Goal: Check status: Check status

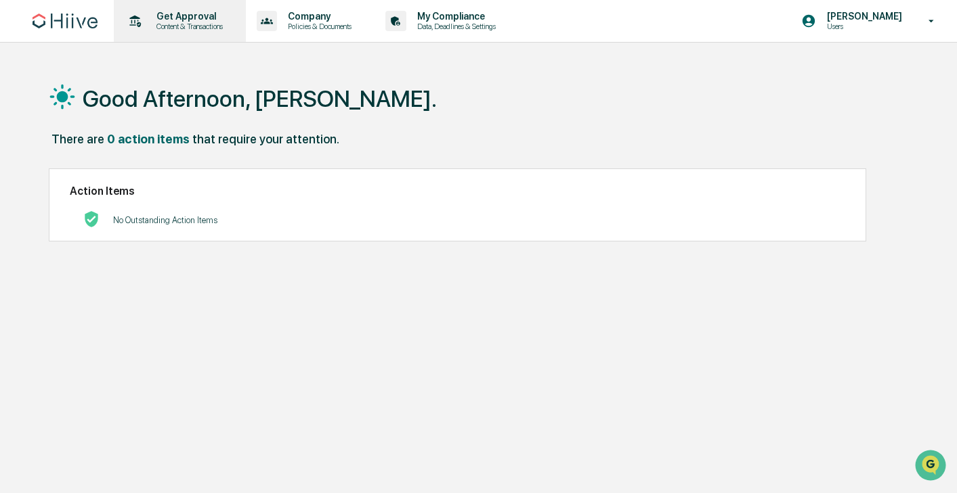
click at [148, 24] on p "Content & Transactions" at bounding box center [188, 26] width 84 height 9
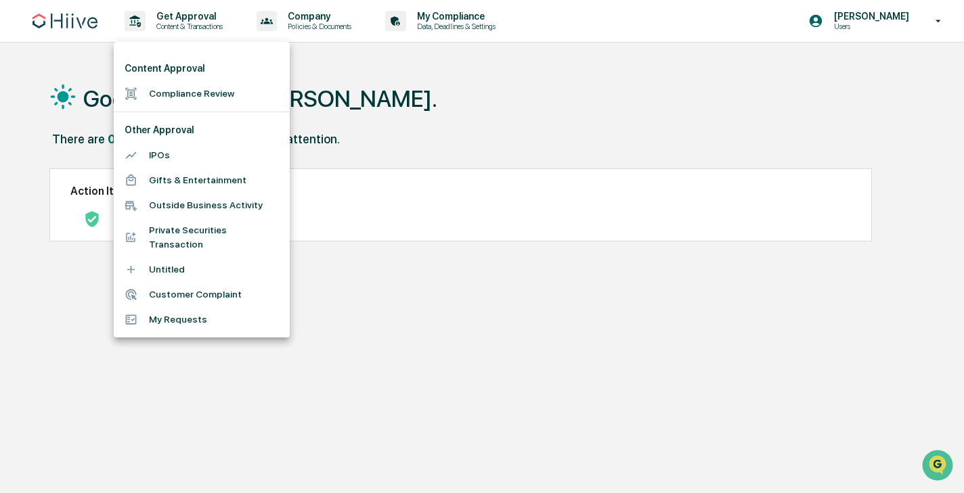
click at [67, 27] on div at bounding box center [482, 246] width 964 height 493
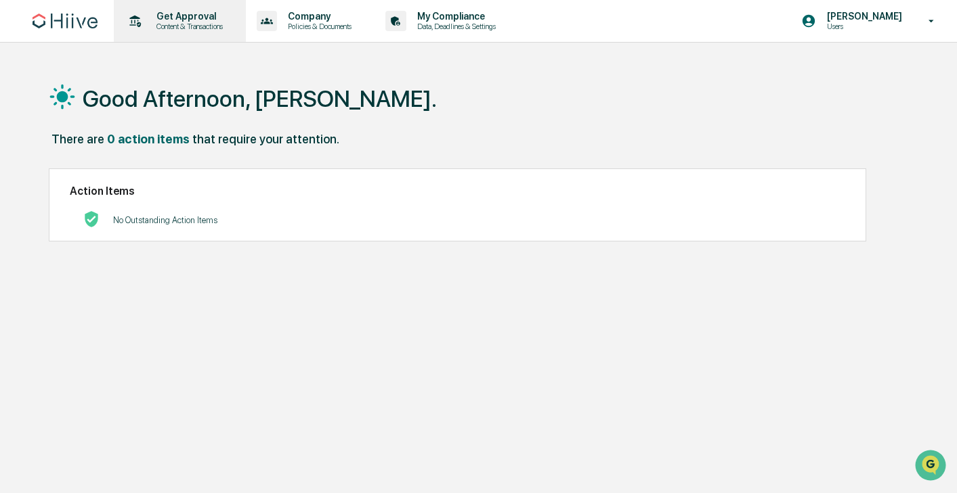
click at [199, 22] on p "Content & Transactions" at bounding box center [188, 26] width 84 height 9
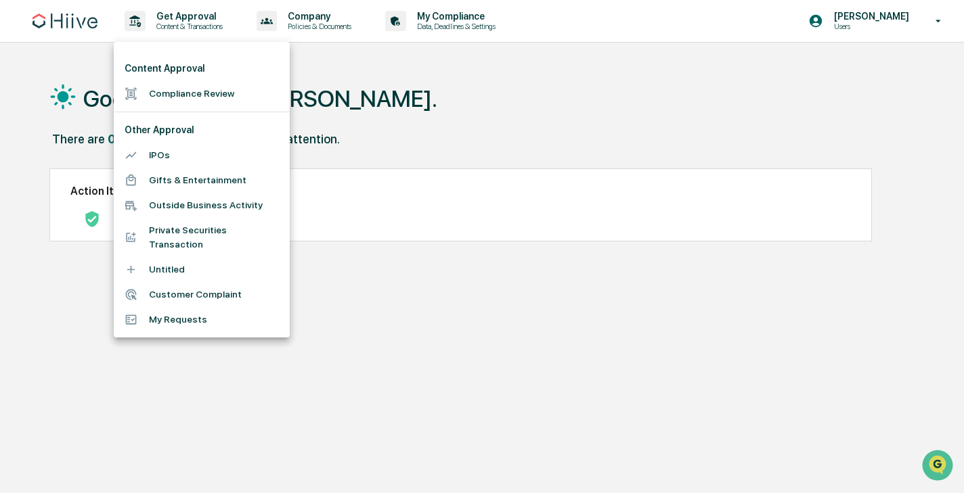
click at [185, 95] on li "Compliance Review" at bounding box center [202, 93] width 176 height 25
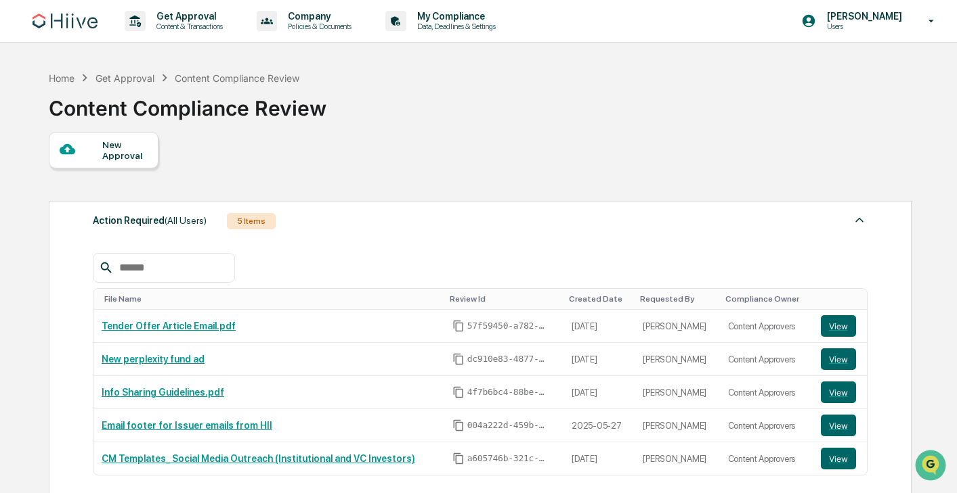
click at [177, 267] on input "text" at bounding box center [171, 268] width 115 height 18
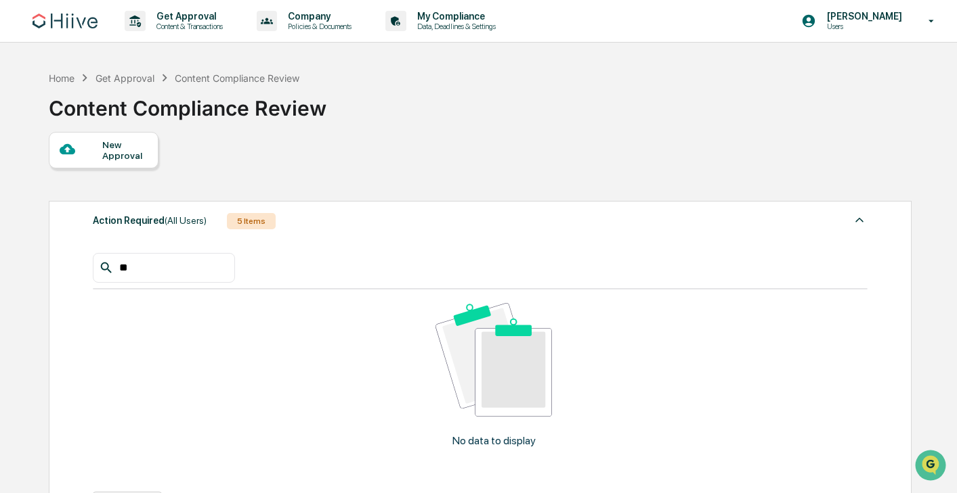
type input "*"
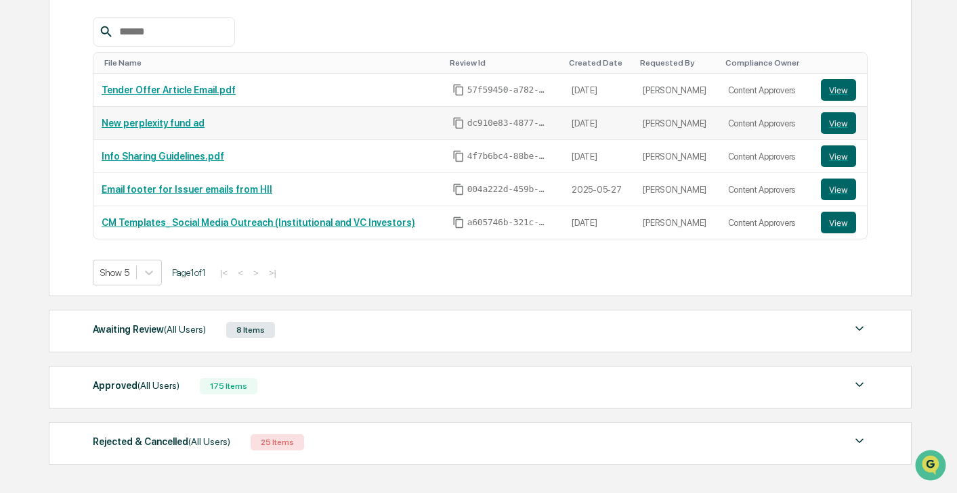
scroll to position [301, 0]
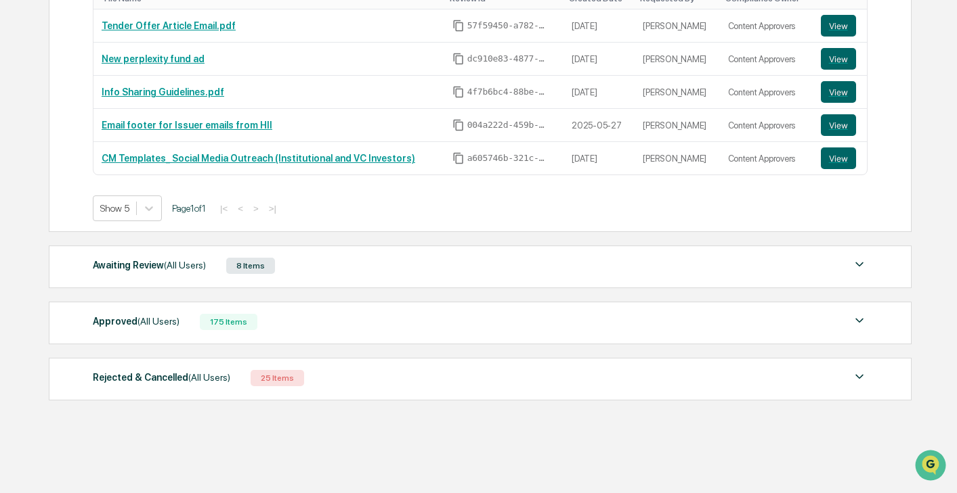
click at [177, 332] on div "Approved (All Users) 175 Items File Name Review Id Created Date Requested By Co…" at bounding box center [480, 323] width 862 height 43
click at [177, 320] on span "(All Users)" at bounding box center [158, 321] width 42 height 11
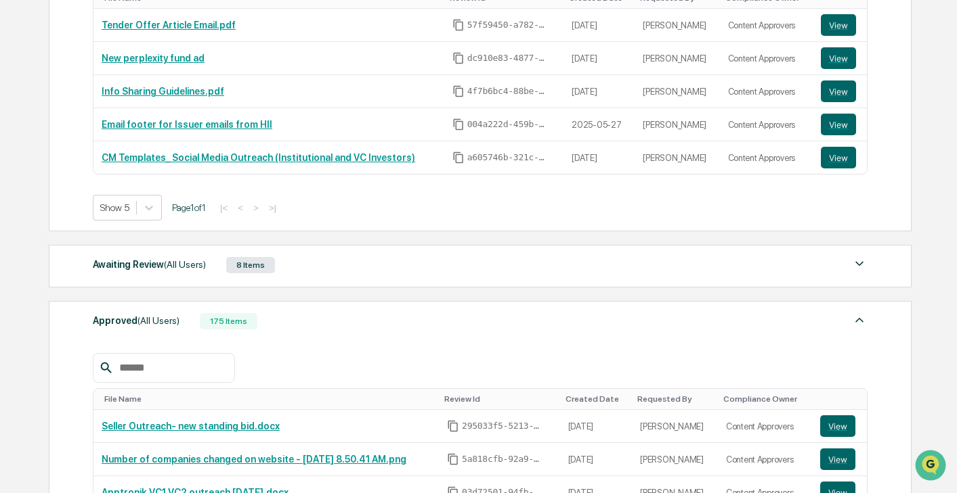
click at [158, 372] on input "text" at bounding box center [171, 368] width 115 height 18
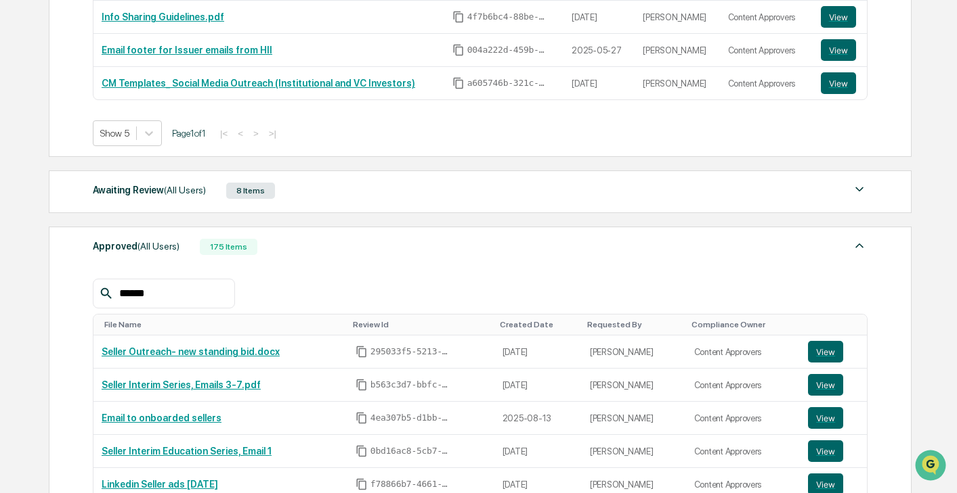
scroll to position [422, 0]
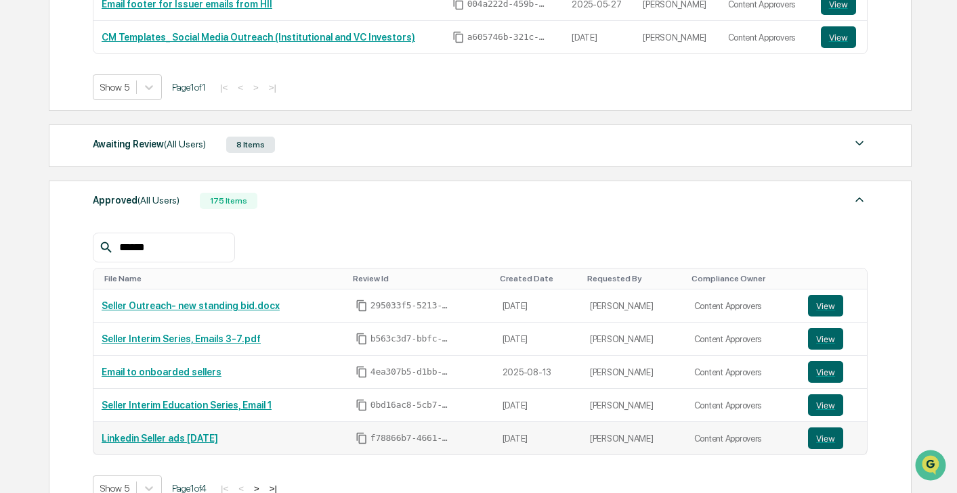
type input "******"
click at [206, 441] on link "Linkedin Seller ads [DATE]" at bounding box center [160, 438] width 116 height 11
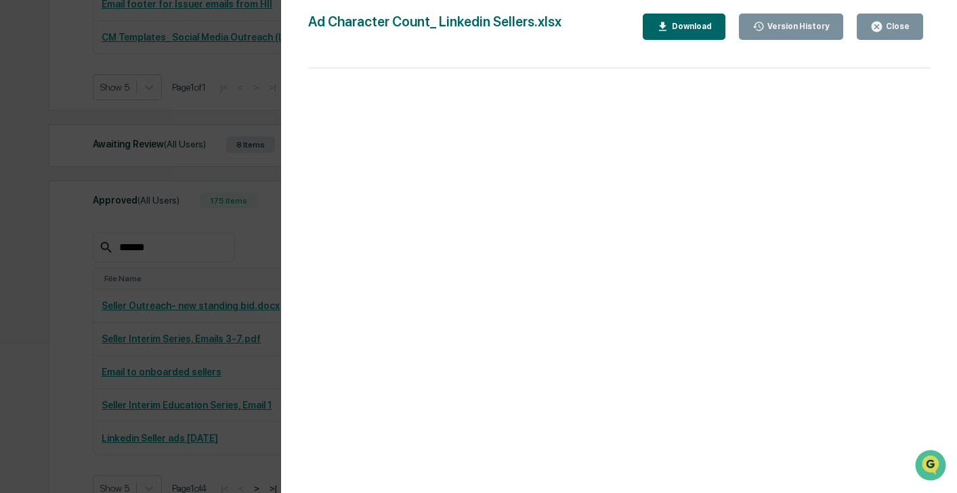
click at [30, 164] on div "Version History [DATE] 03:43 PM [PERSON_NAME] [DATE] 10:00 PM [PERSON_NAME] Ad …" at bounding box center [478, 246] width 957 height 493
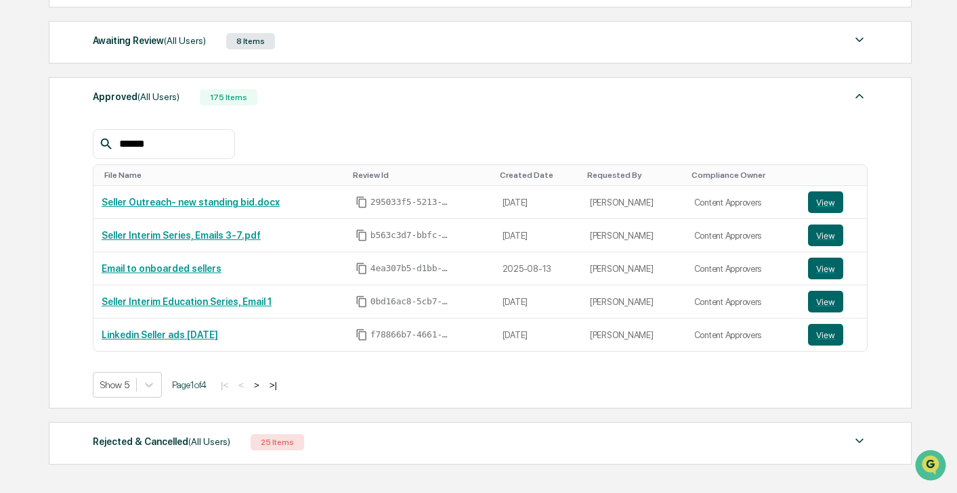
scroll to position [590, 0]
